Goal: Task Accomplishment & Management: Manage account settings

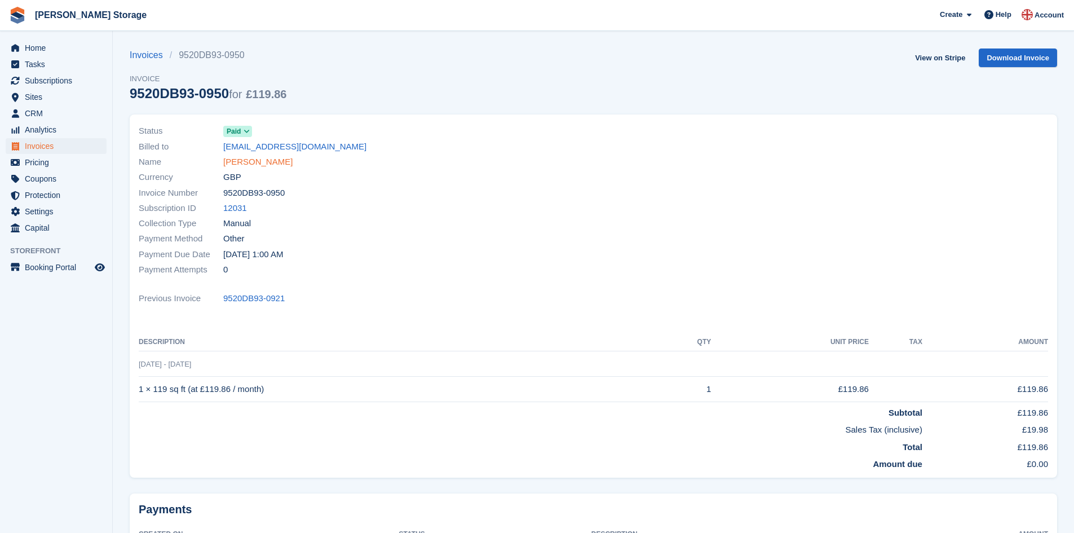
click at [256, 160] on link "[PERSON_NAME]" at bounding box center [257, 162] width 69 height 13
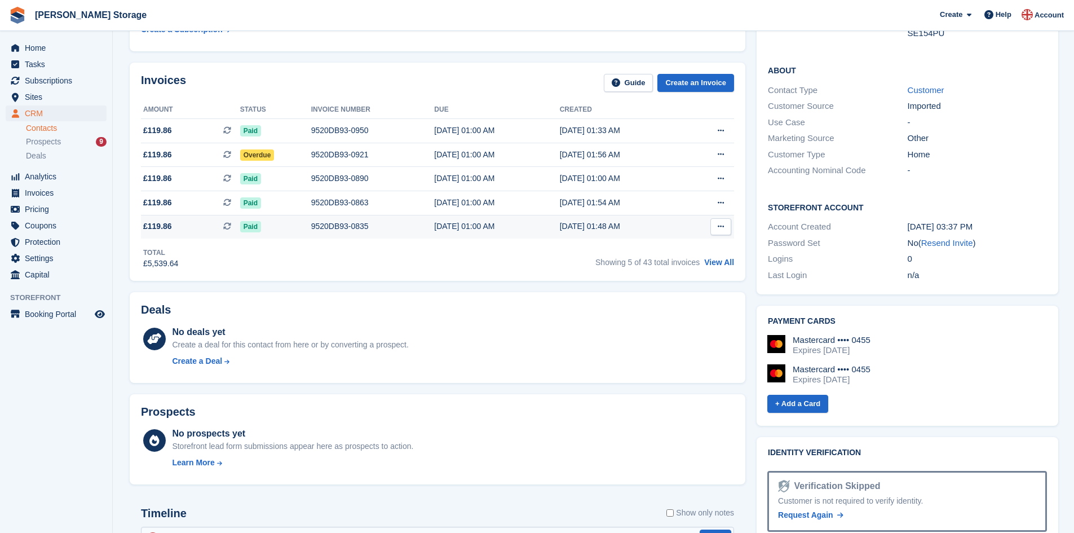
scroll to position [328, 0]
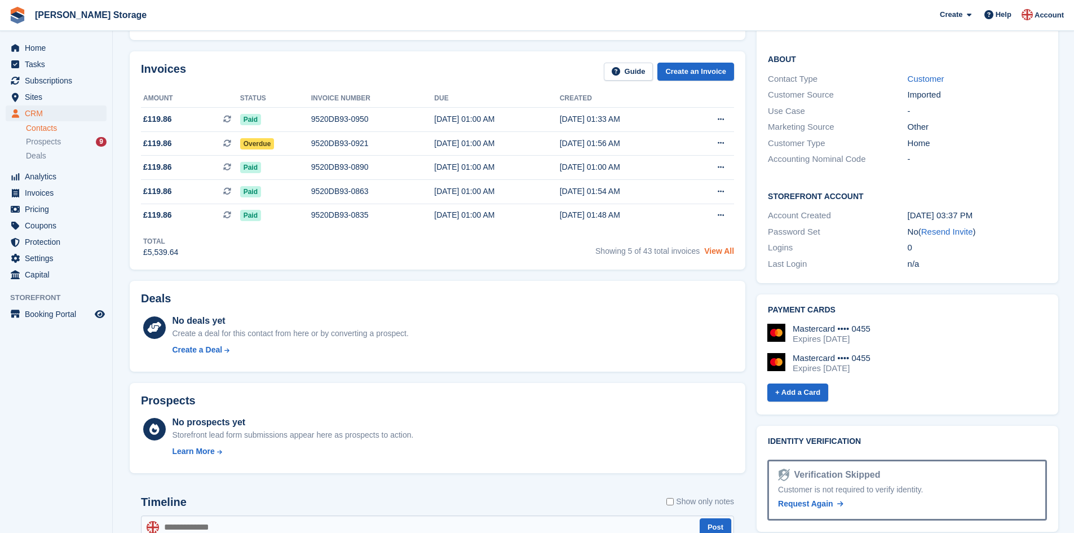
click at [725, 253] on link "View All" at bounding box center [719, 250] width 30 height 9
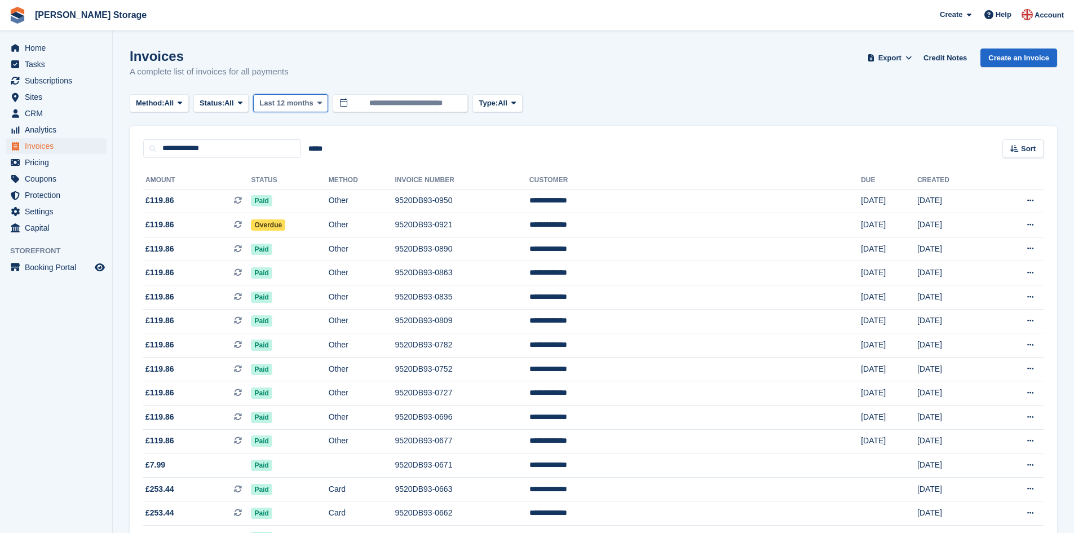
click at [318, 104] on icon at bounding box center [320, 102] width 5 height 7
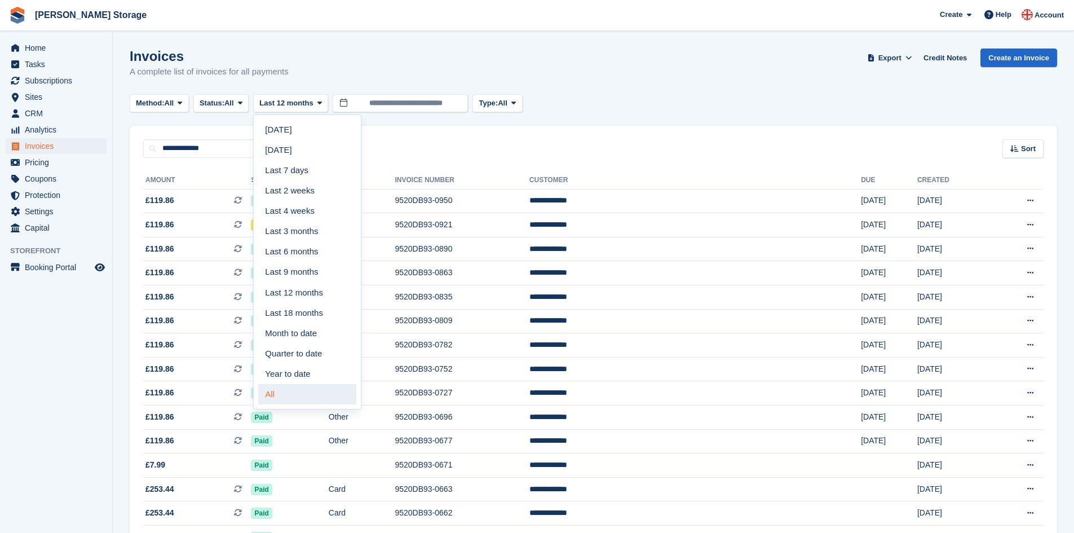
click at [276, 394] on link "All" at bounding box center [307, 394] width 98 height 20
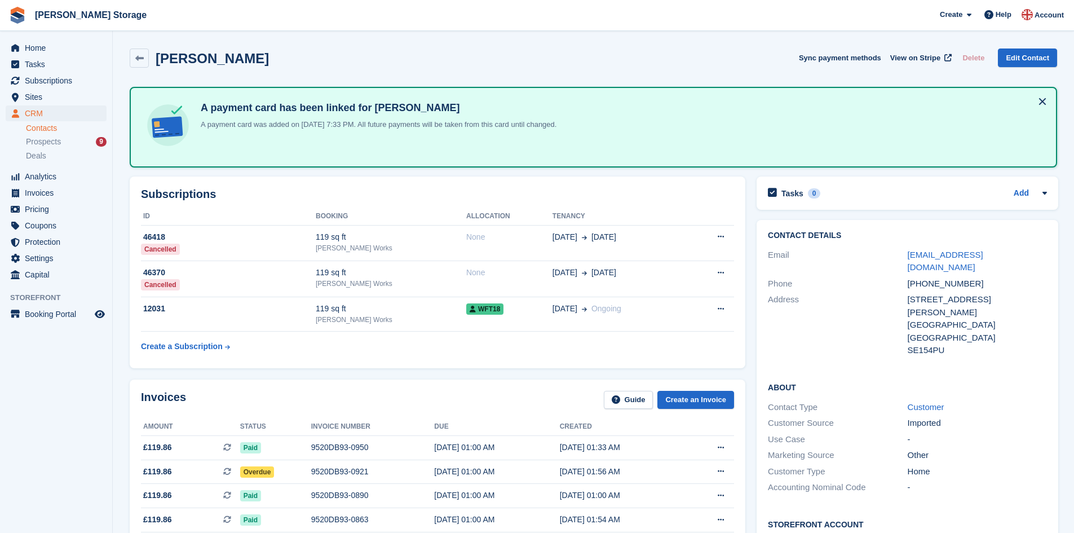
scroll to position [328, 0]
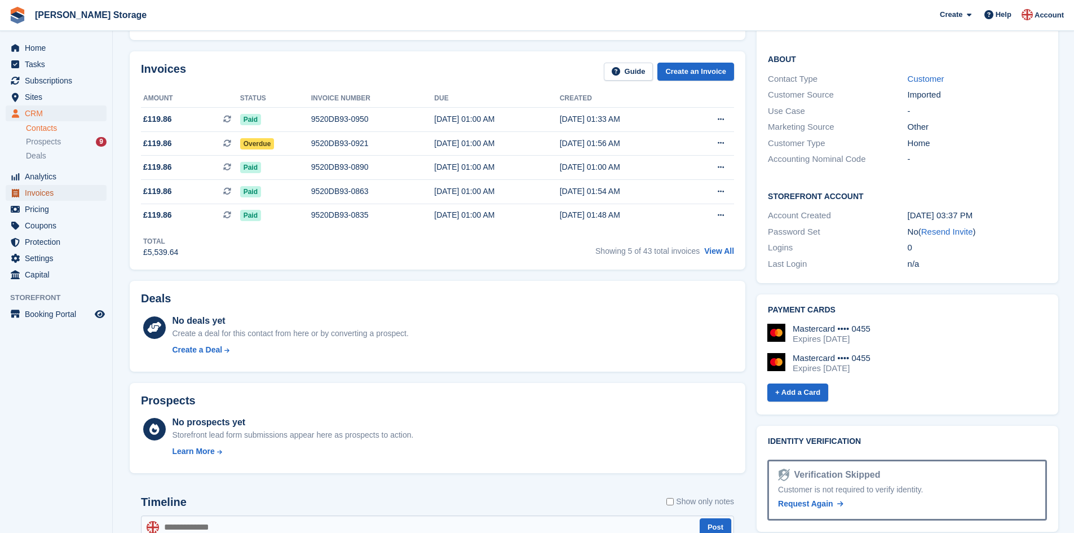
click at [52, 191] on span "Invoices" at bounding box center [59, 193] width 68 height 16
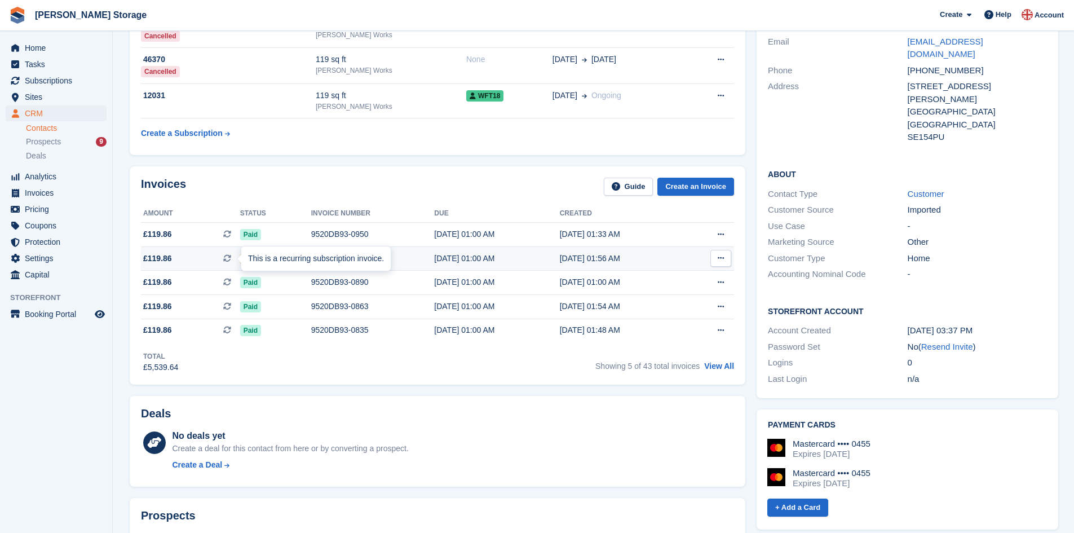
scroll to position [215, 0]
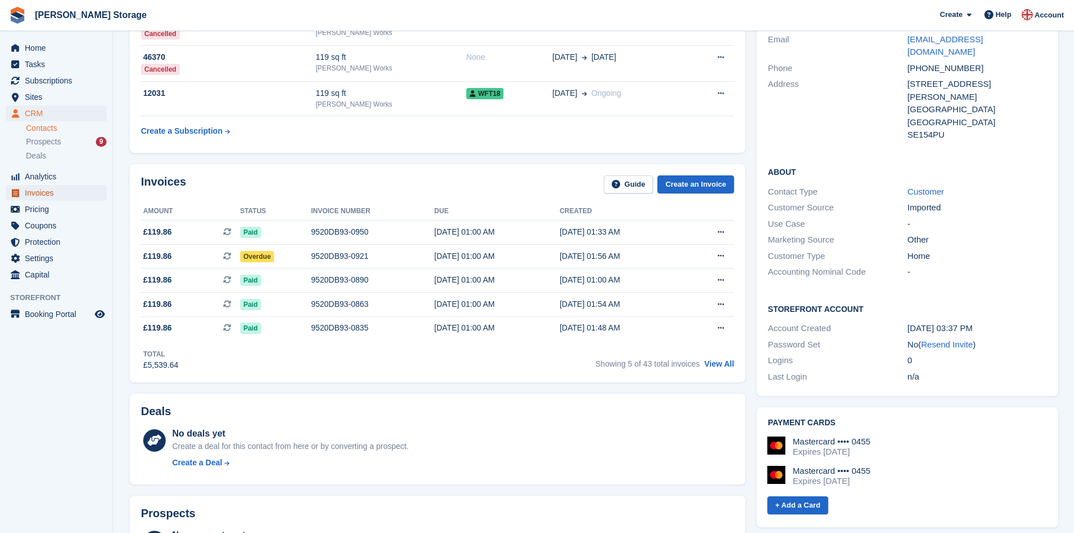
click at [51, 190] on span "Invoices" at bounding box center [59, 193] width 68 height 16
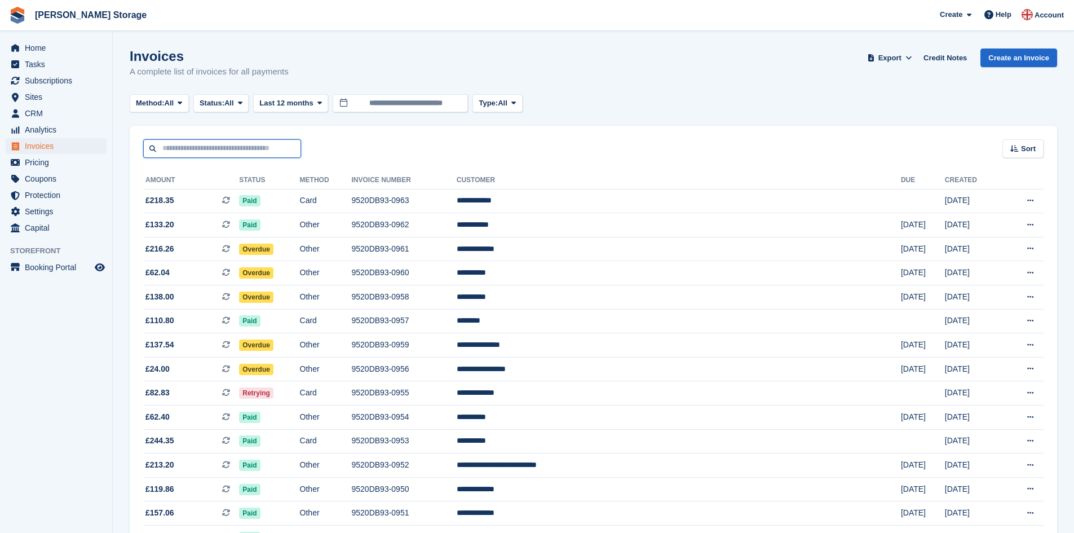
click at [239, 149] on input "text" at bounding box center [222, 148] width 158 height 19
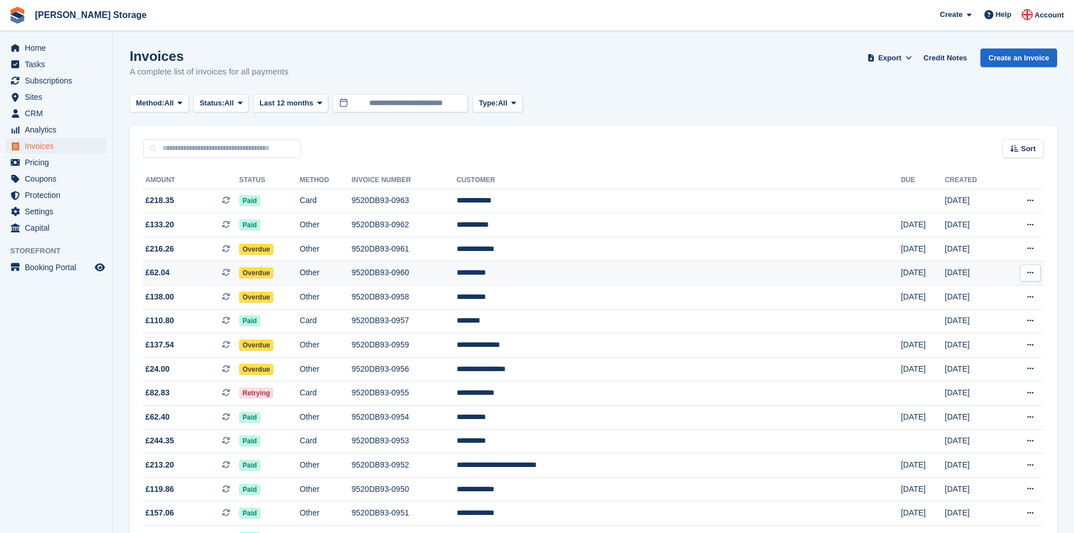
click at [457, 276] on td "9520DB93-0960" at bounding box center [404, 273] width 105 height 24
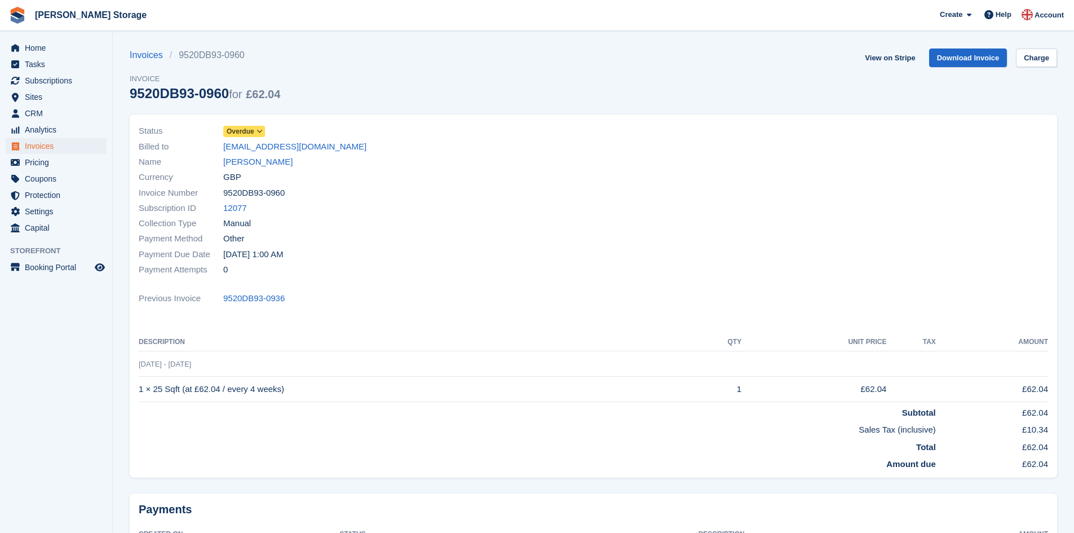
click at [263, 129] on span at bounding box center [260, 131] width 9 height 9
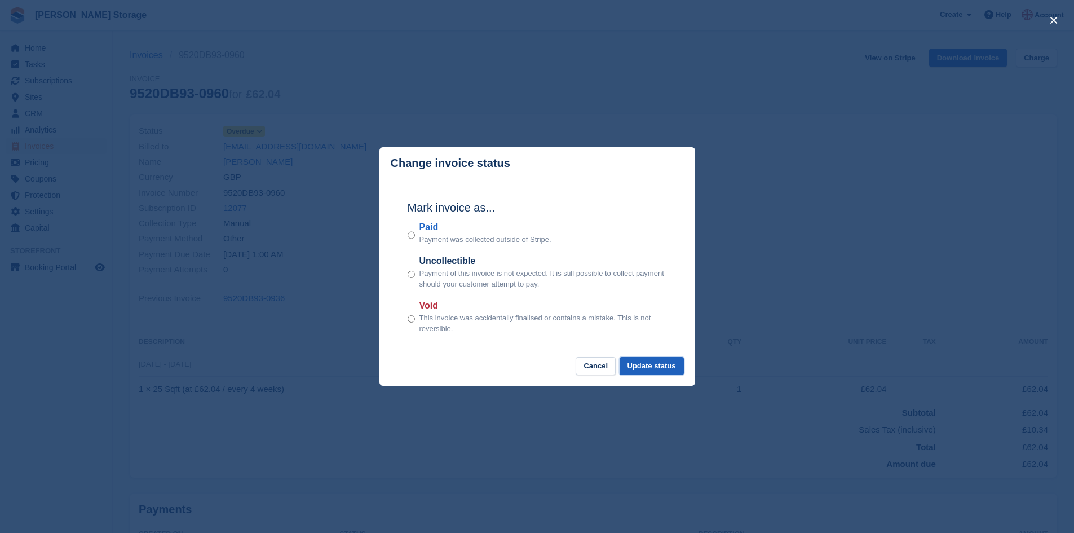
click at [653, 369] on button "Update status" at bounding box center [652, 366] width 64 height 19
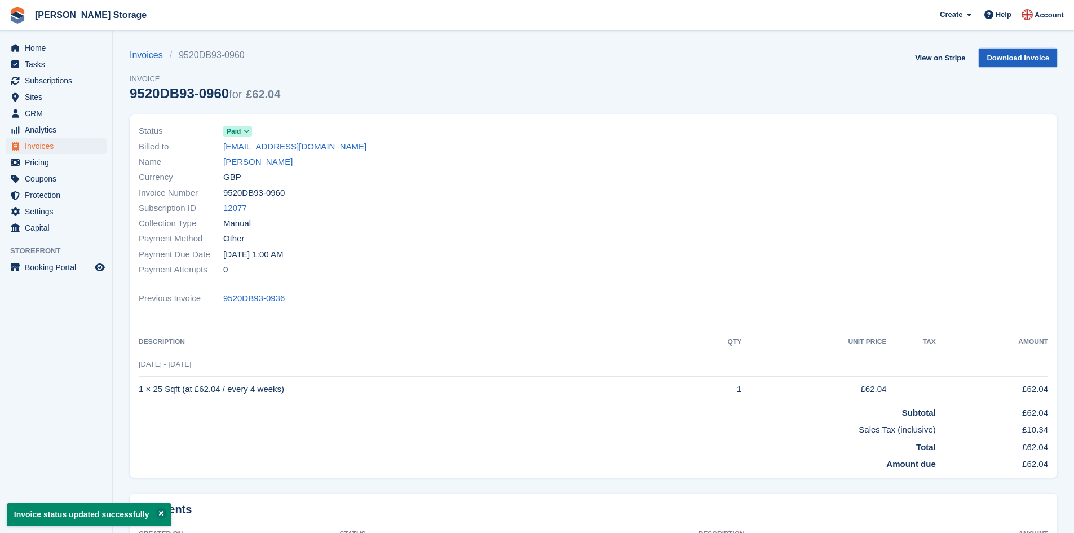
click at [1017, 61] on link "Download Invoice" at bounding box center [1018, 58] width 78 height 19
drag, startPoint x: 285, startPoint y: 301, endPoint x: 224, endPoint y: 301, distance: 60.3
click at [224, 301] on div "Previous Invoice 9520DB93-0936" at bounding box center [594, 298] width 910 height 15
copy link "9520DB93-0936"
drag, startPoint x: 284, startPoint y: 193, endPoint x: 226, endPoint y: 197, distance: 58.8
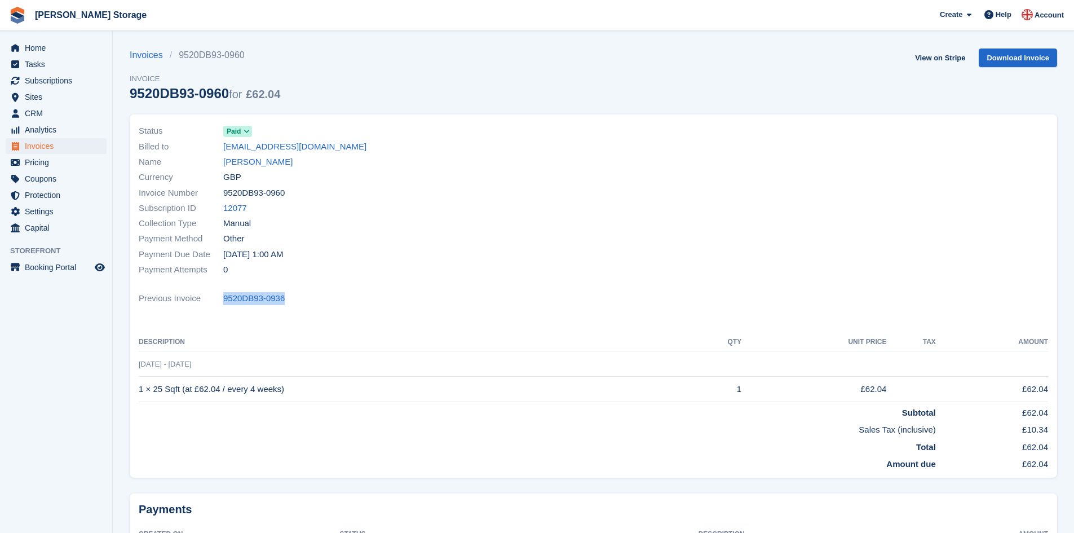
click at [226, 197] on div "Invoice Number 9520DB93-0960" at bounding box center [363, 192] width 448 height 15
copy span "9520DB93-0960"
